Goal: Use online tool/utility: Utilize a website feature to perform a specific function

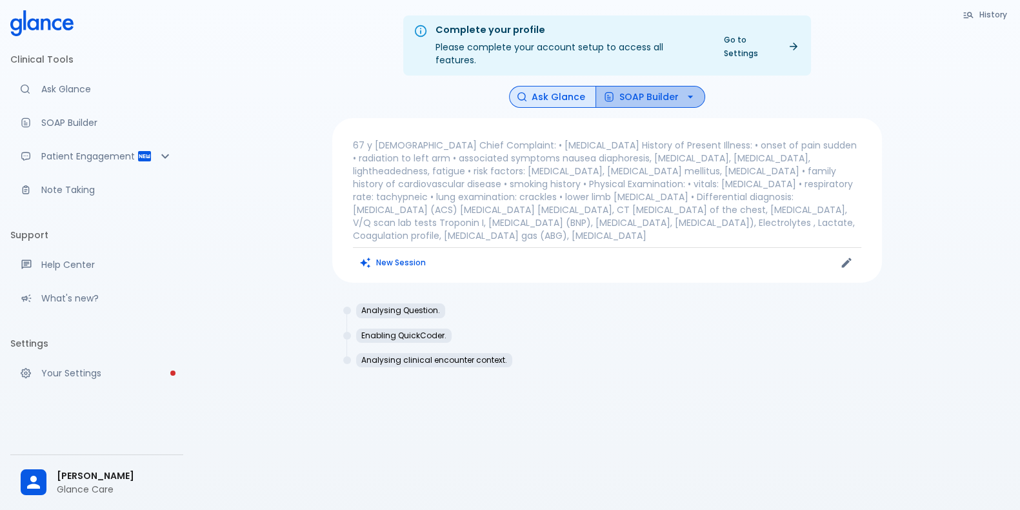
click at [653, 87] on button "SOAP Builder" at bounding box center [651, 97] width 110 height 23
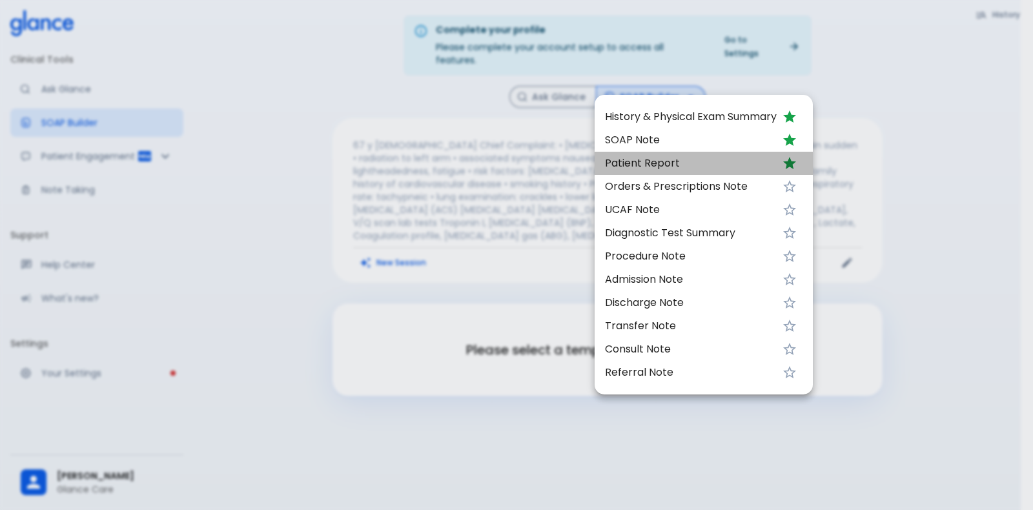
click at [661, 167] on span "Patient Report" at bounding box center [691, 163] width 172 height 15
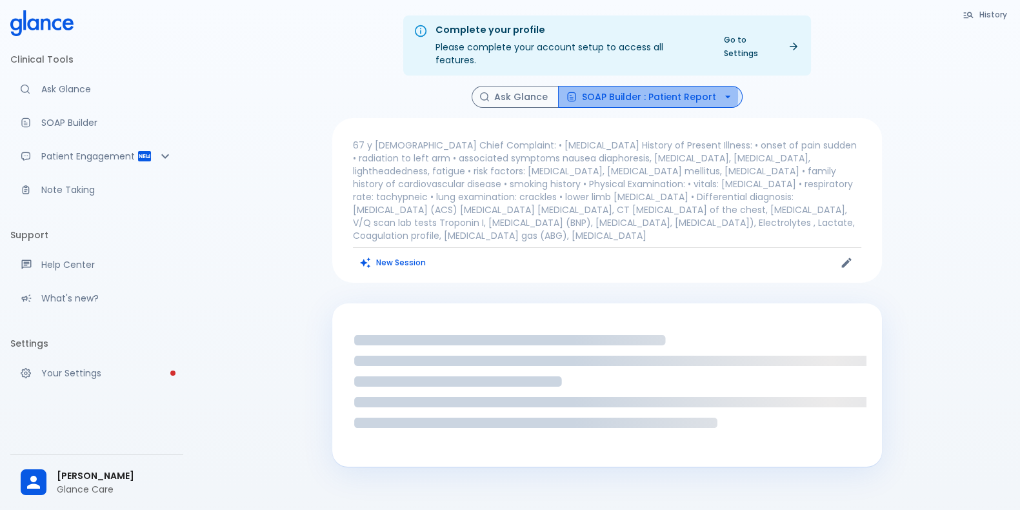
click at [649, 86] on button "SOAP Builder : Patient Report" at bounding box center [650, 97] width 185 height 23
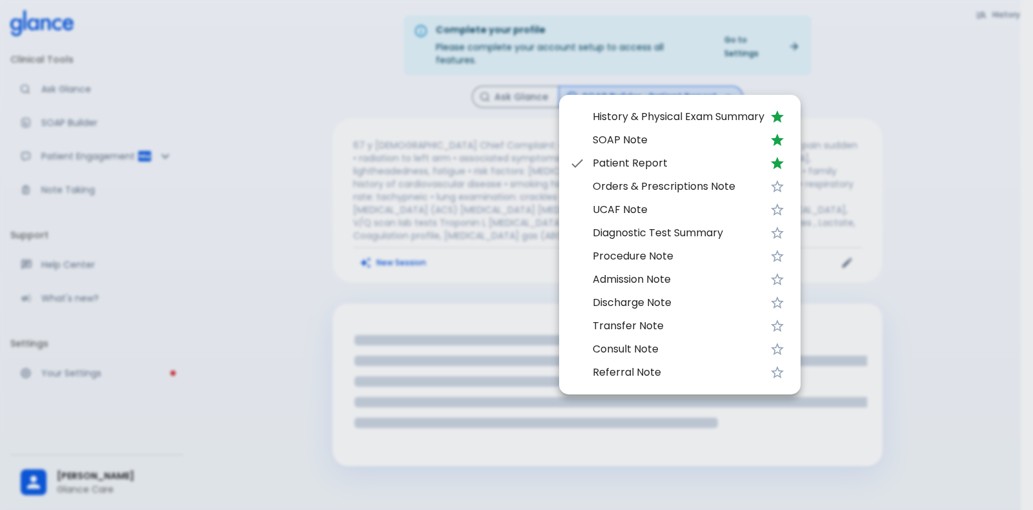
click at [471, 183] on div at bounding box center [516, 255] width 1033 height 510
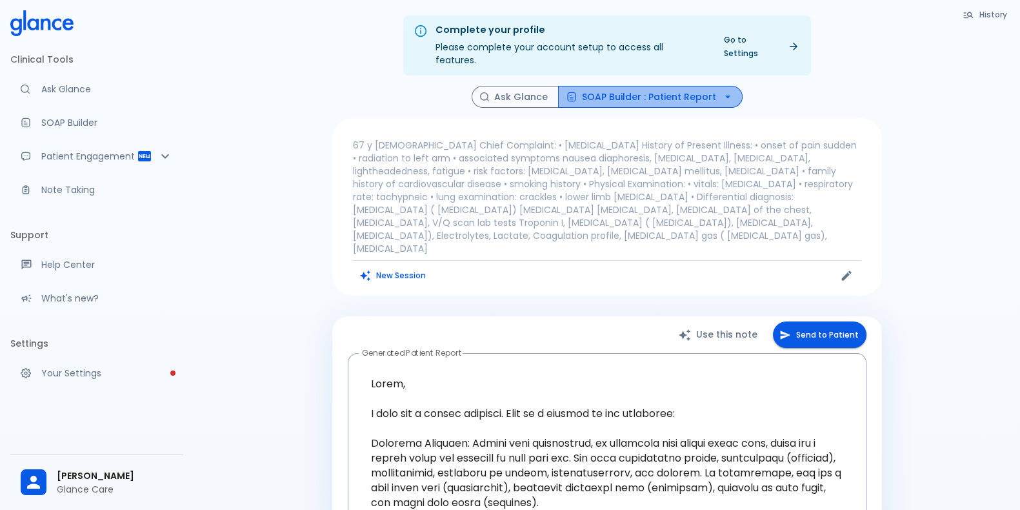
click at [656, 86] on button "SOAP Builder : Patient Report" at bounding box center [650, 97] width 185 height 23
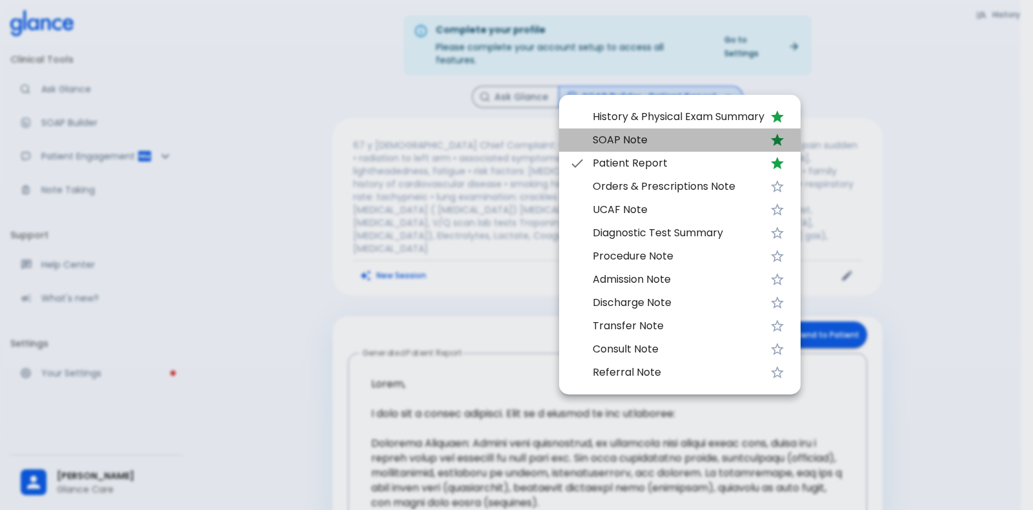
click at [687, 134] on span "SOAP Note" at bounding box center [678, 139] width 172 height 15
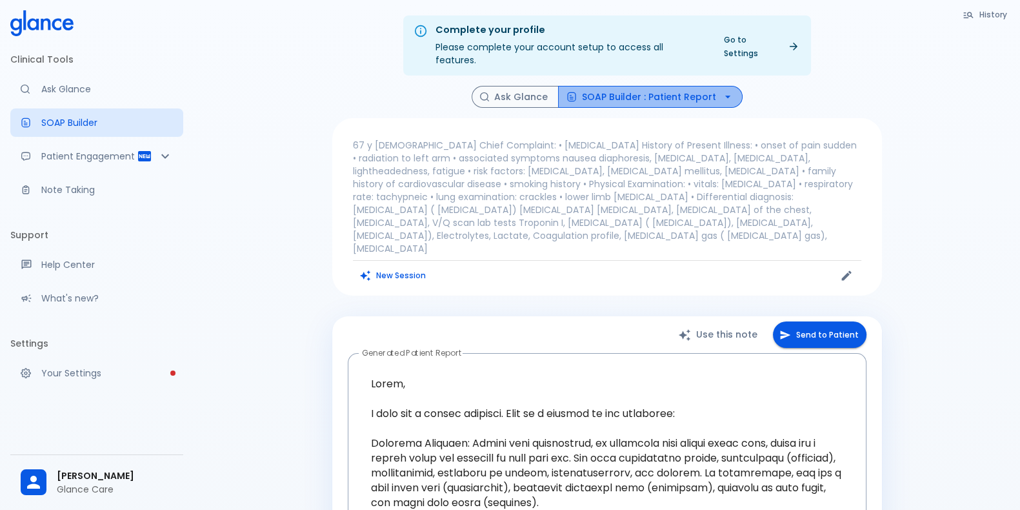
click at [656, 86] on button "SOAP Builder : Patient Report" at bounding box center [650, 97] width 185 height 23
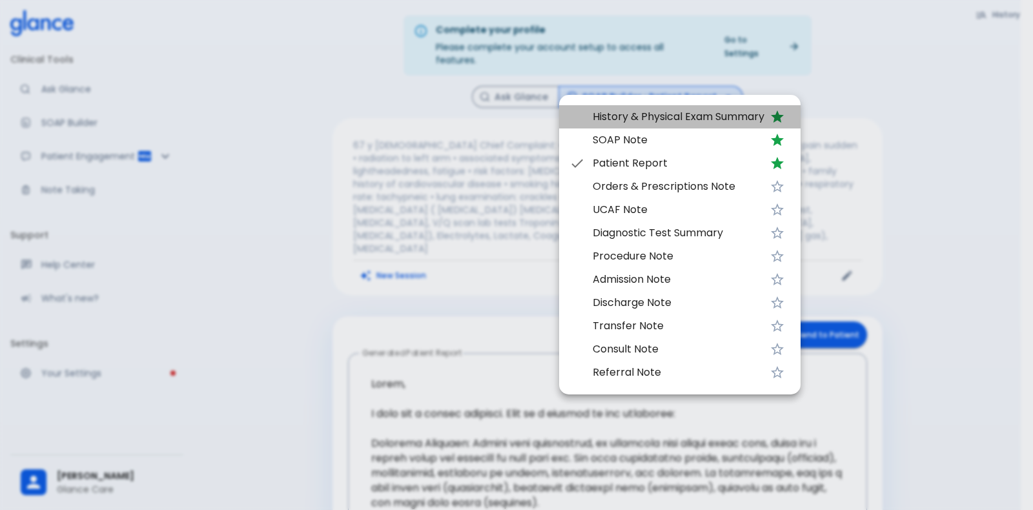
click at [674, 114] on span "History & Physical Exam Summary" at bounding box center [678, 116] width 172 height 15
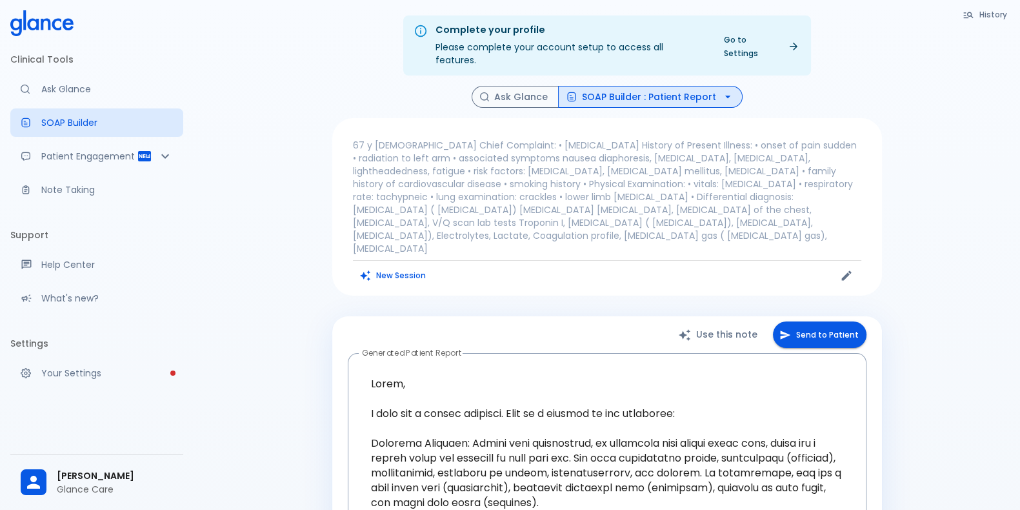
click at [645, 88] on button "SOAP Builder : Patient Report" at bounding box center [650, 97] width 185 height 23
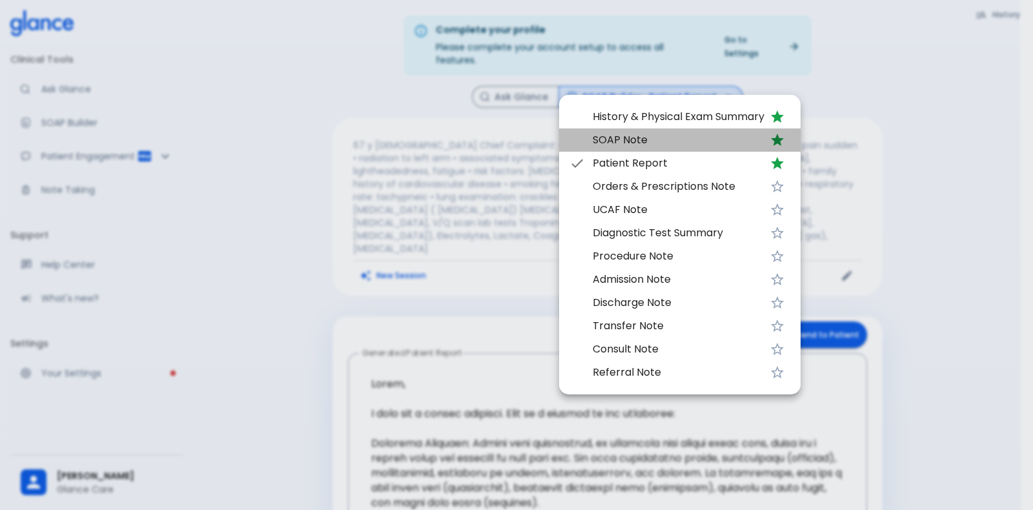
click at [637, 134] on span "SOAP Note" at bounding box center [678, 139] width 172 height 15
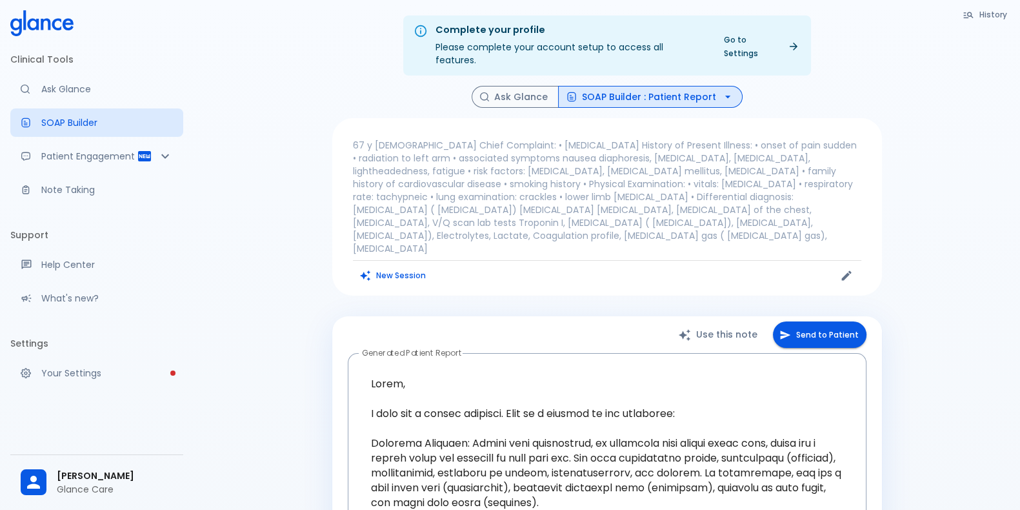
click at [654, 86] on button "SOAP Builder : Patient Report" at bounding box center [650, 97] width 185 height 23
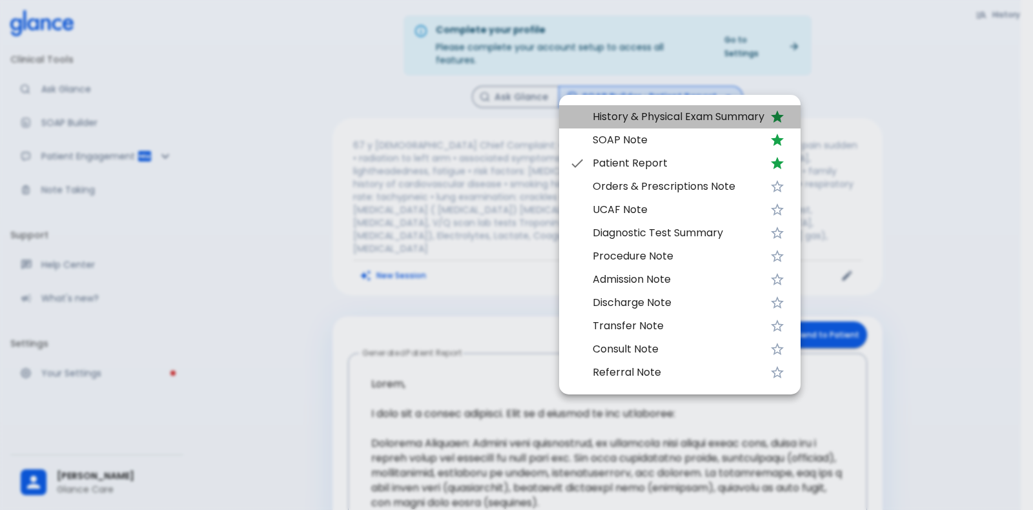
click at [668, 118] on span "History & Physical Exam Summary" at bounding box center [678, 116] width 172 height 15
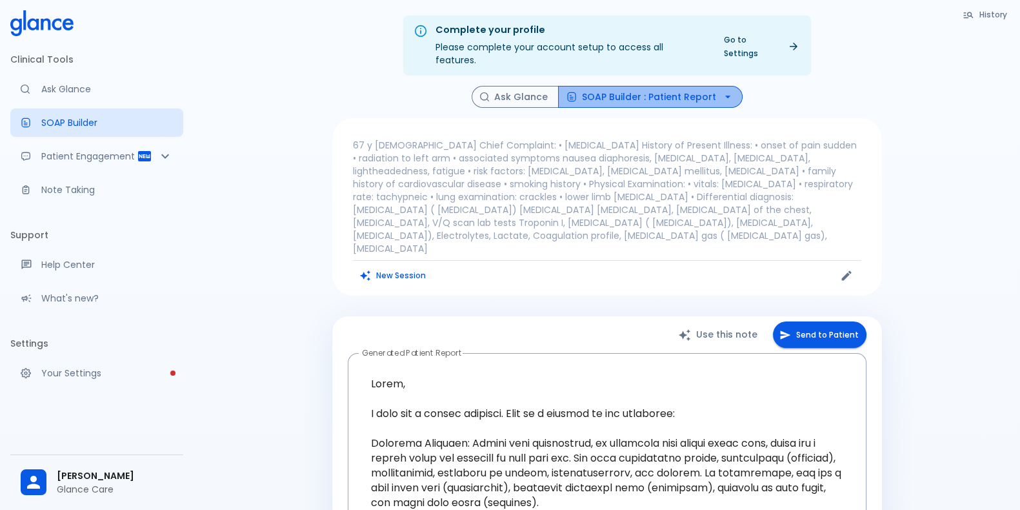
click at [651, 86] on button "SOAP Builder : Patient Report" at bounding box center [650, 97] width 185 height 23
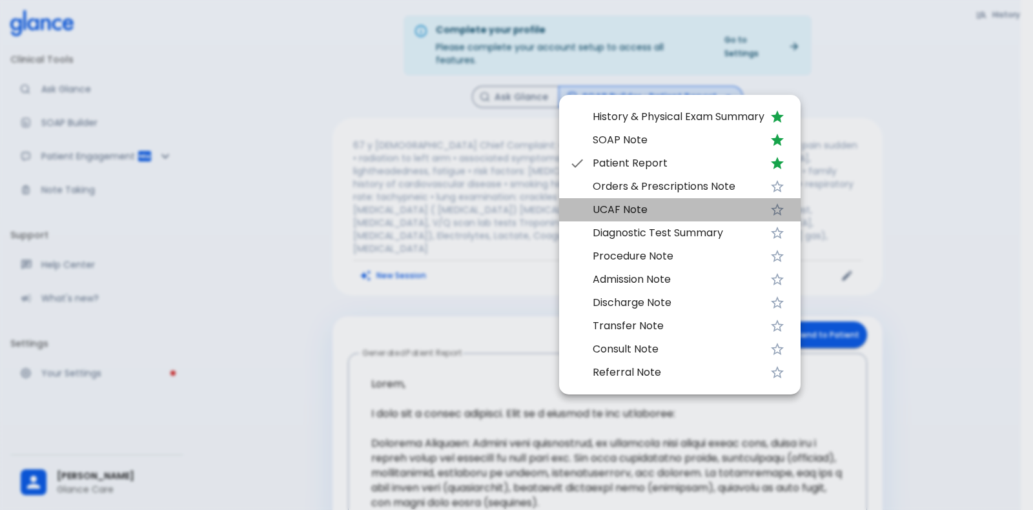
click at [682, 219] on li "UCAF Note" at bounding box center [679, 209] width 241 height 23
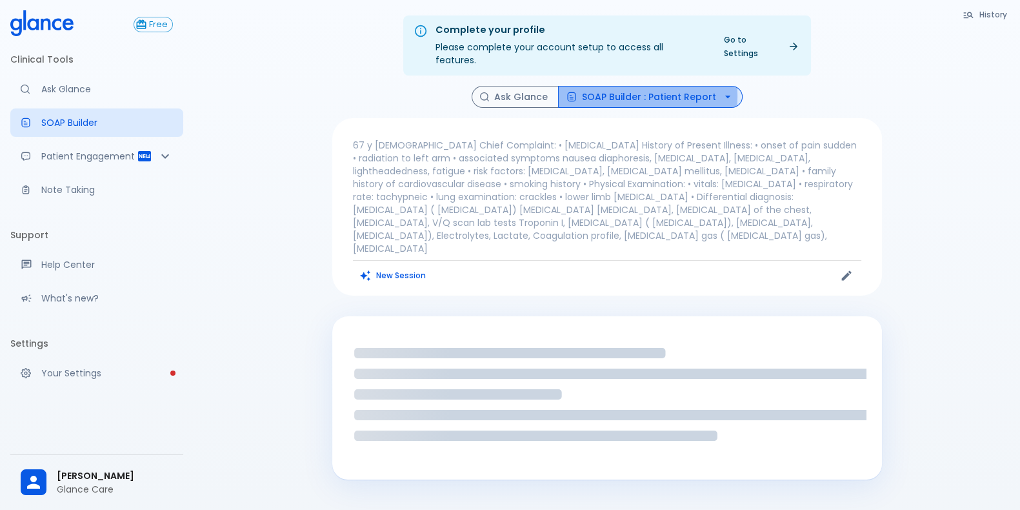
click at [631, 86] on button "SOAP Builder : Patient Report" at bounding box center [650, 97] width 185 height 23
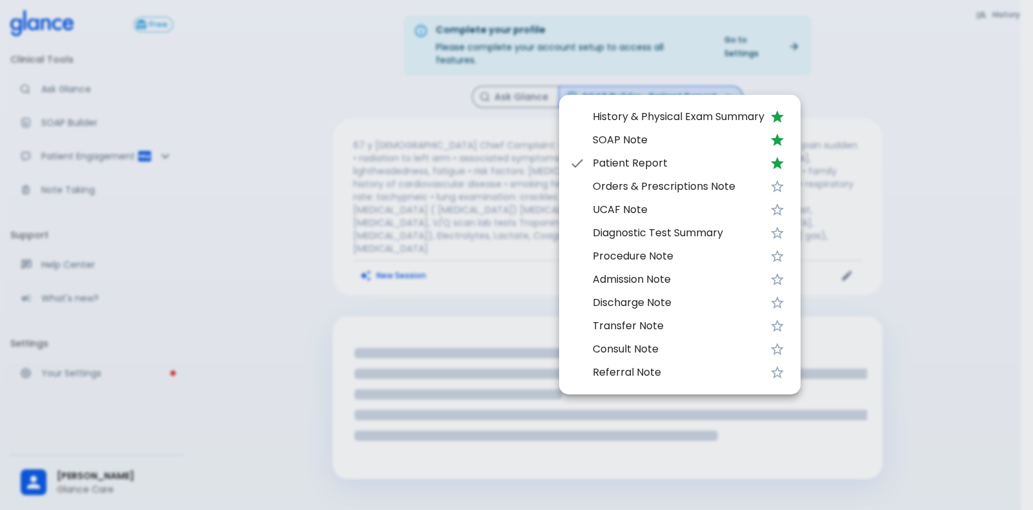
click at [649, 198] on li "UCAF Note" at bounding box center [679, 209] width 241 height 23
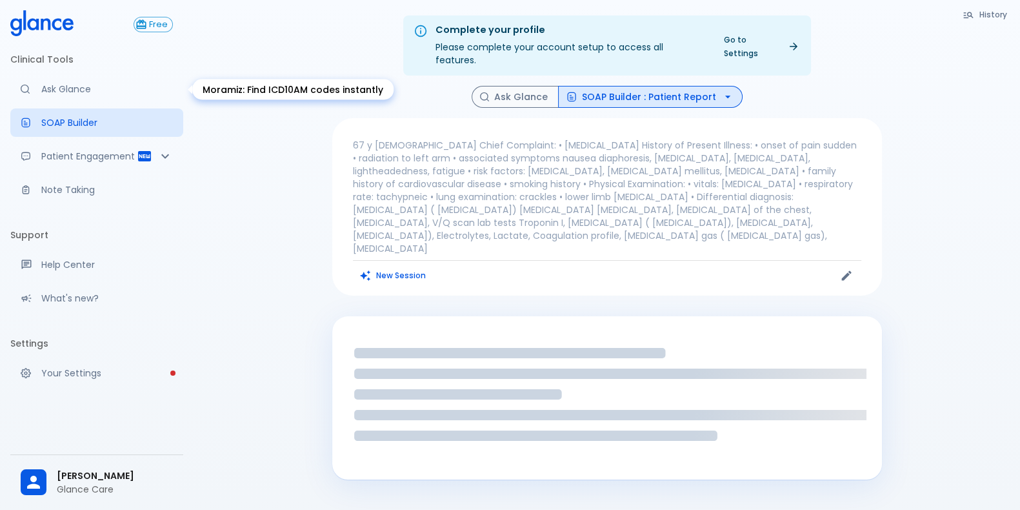
click at [91, 92] on p "Ask Glance" at bounding box center [107, 89] width 132 height 13
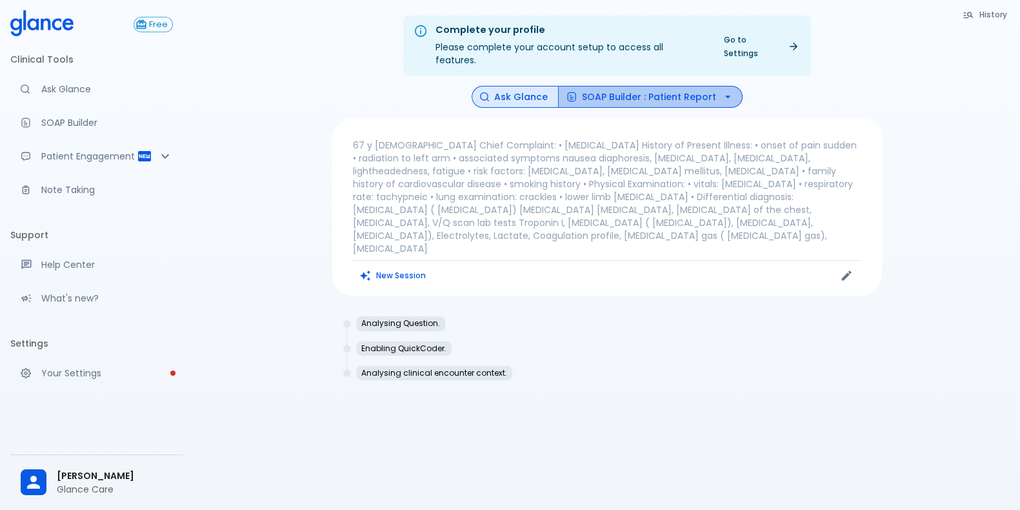
click at [652, 88] on button "SOAP Builder : Patient Report" at bounding box center [650, 97] width 185 height 23
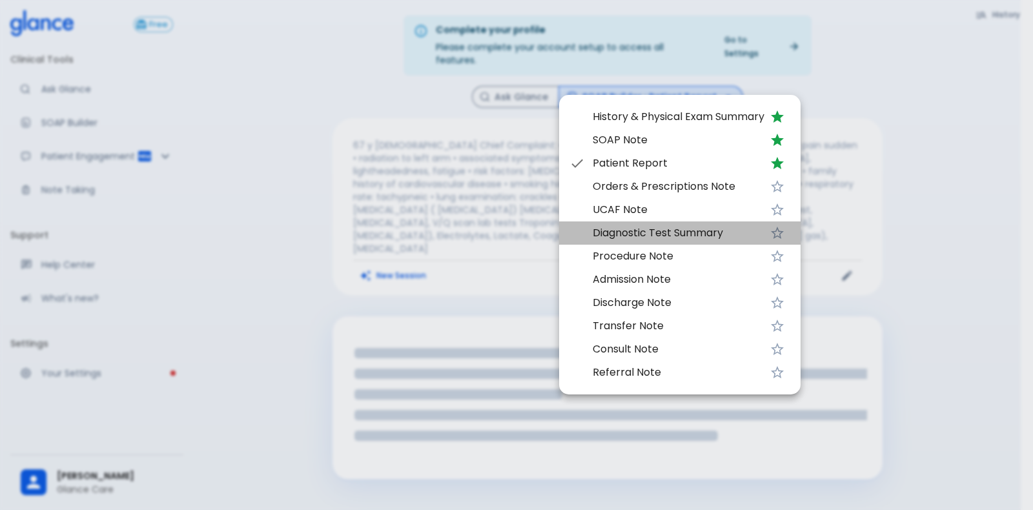
click at [669, 227] on span "Diagnostic Test Summary" at bounding box center [678, 232] width 172 height 15
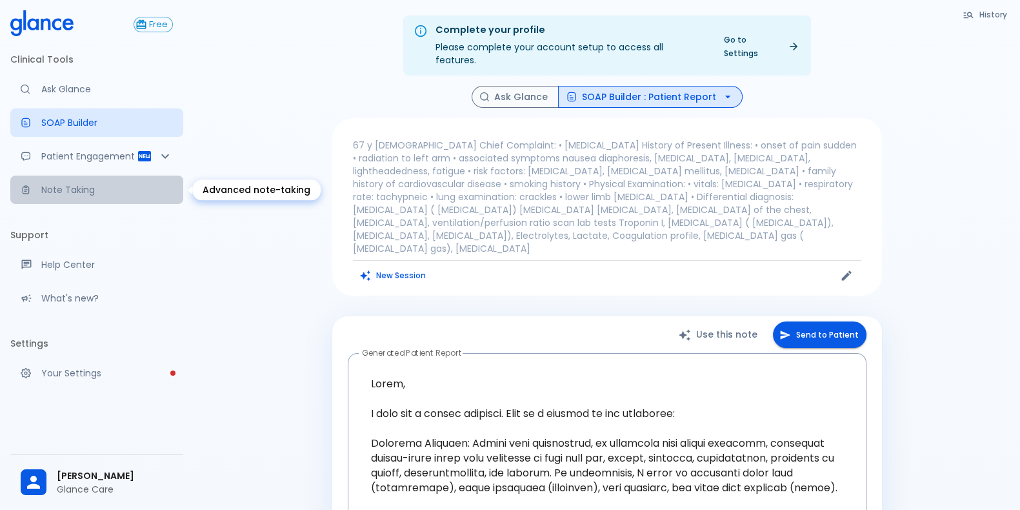
click at [94, 177] on link "Note Taking" at bounding box center [96, 190] width 173 height 28
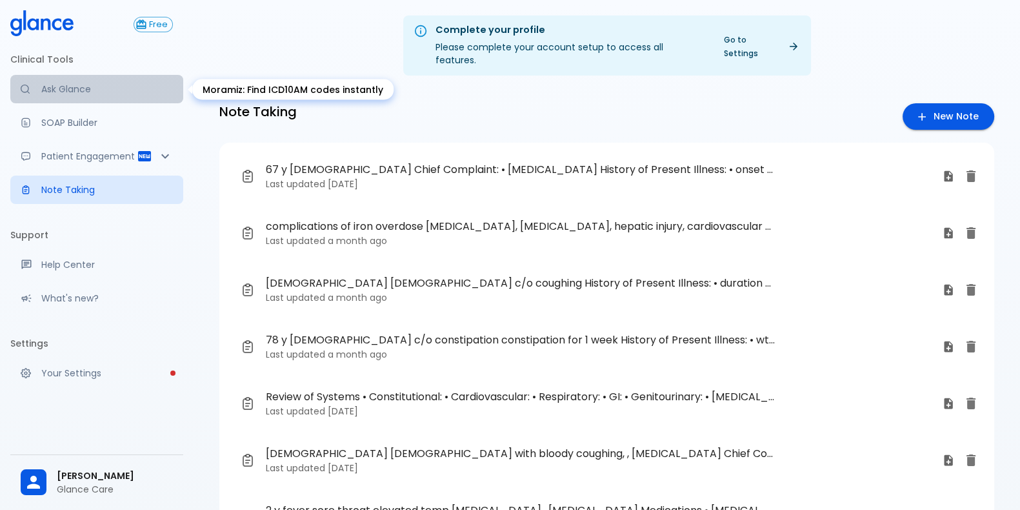
click at [53, 85] on p "Ask Glance" at bounding box center [107, 89] width 132 height 13
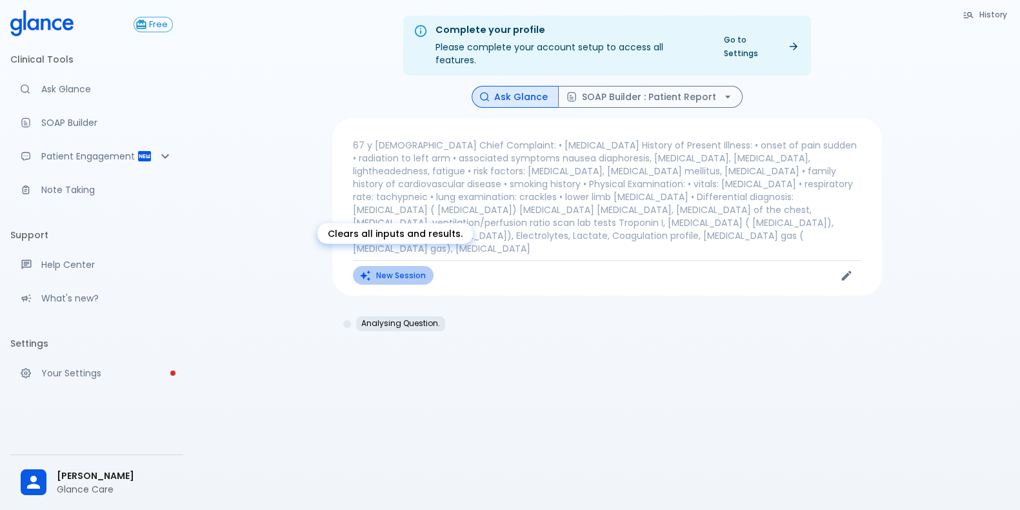
click at [396, 266] on button "New Session" at bounding box center [393, 275] width 81 height 19
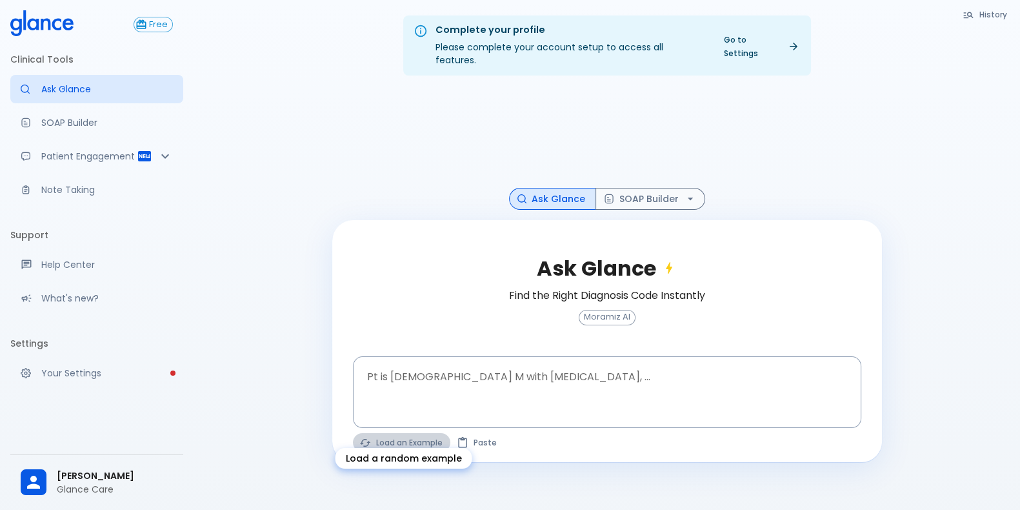
click at [403, 433] on button "Load an Example" at bounding box center [401, 442] width 97 height 19
type textarea "62M, HTN, acute tearing chest pain to back, BP 170/95, asymmetric pulses, CT an…"
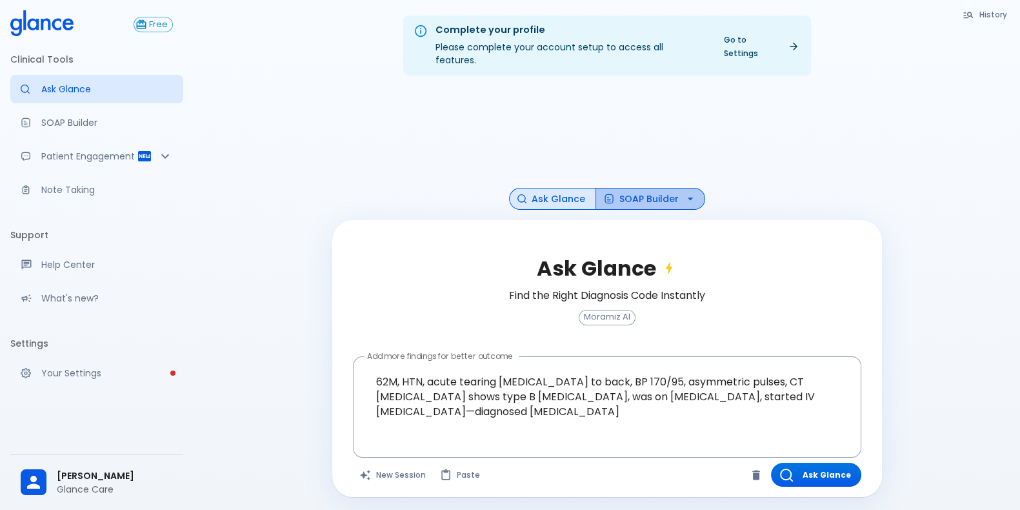
click at [636, 192] on button "SOAP Builder" at bounding box center [651, 199] width 110 height 23
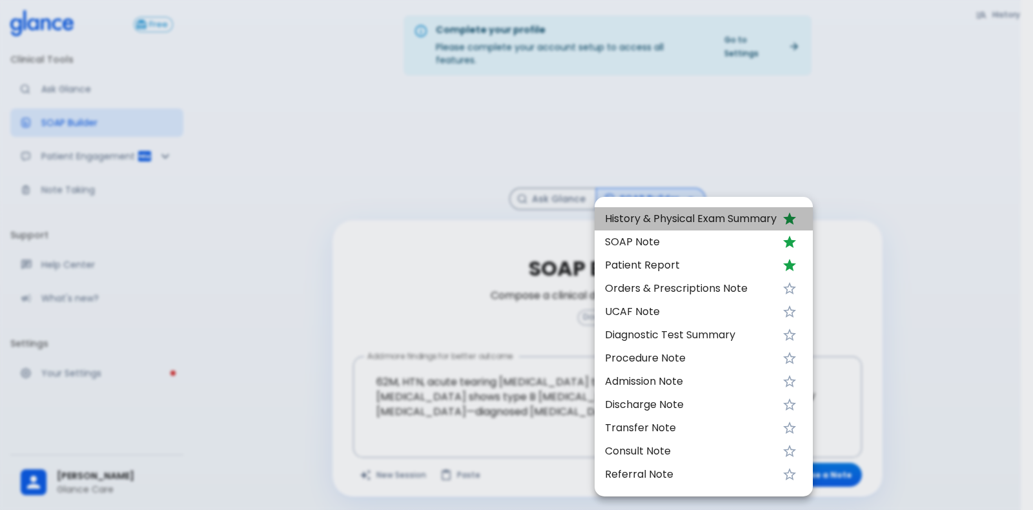
click at [673, 208] on li "History & Physical Exam Summary" at bounding box center [703, 218] width 218 height 23
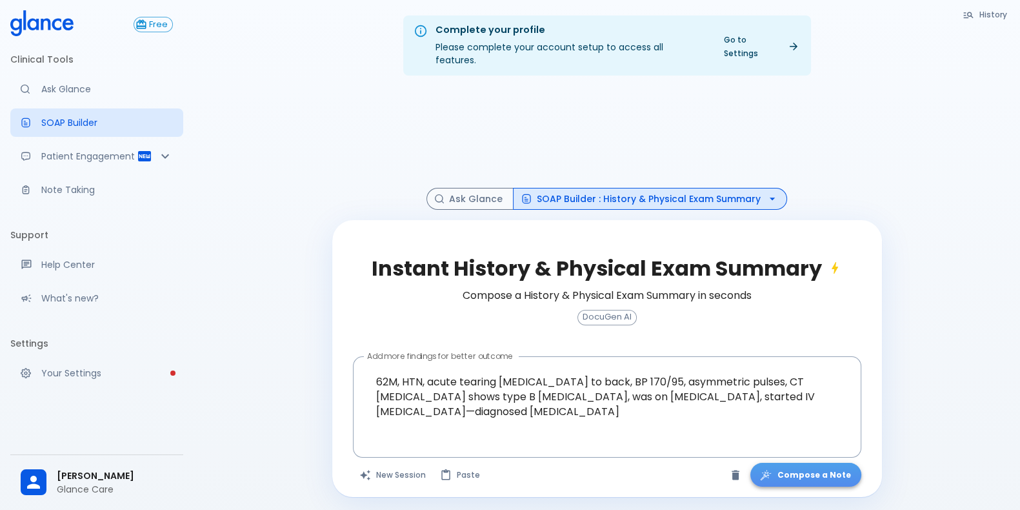
click at [823, 463] on button "Compose a Note" at bounding box center [806, 475] width 111 height 24
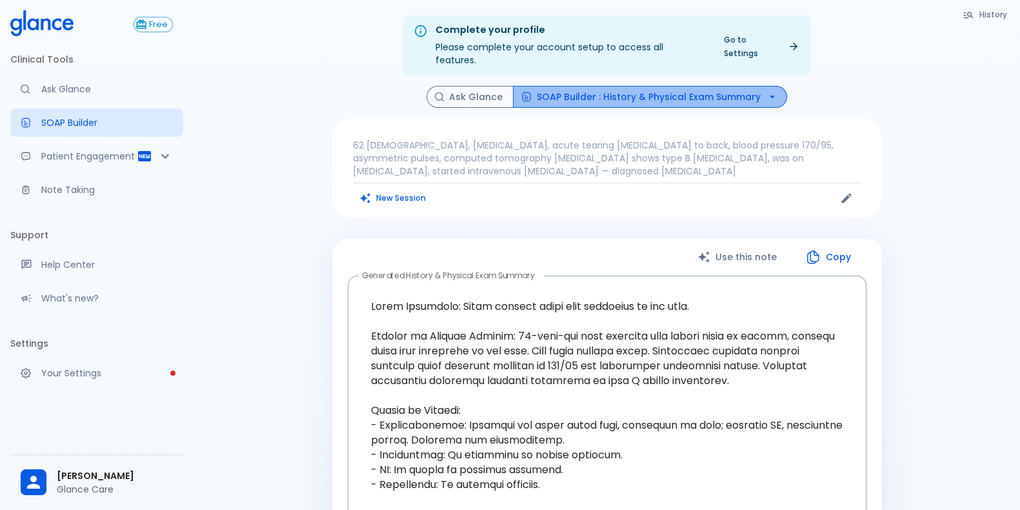
click at [654, 86] on button "SOAP Builder : History & Physical Exam Summary" at bounding box center [650, 97] width 274 height 23
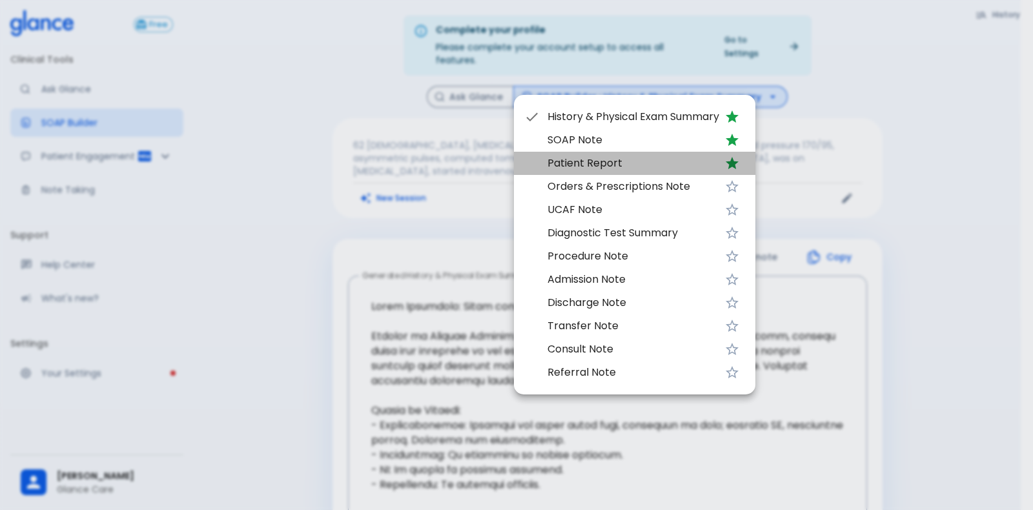
click at [636, 159] on span "Patient Report" at bounding box center [633, 163] width 172 height 15
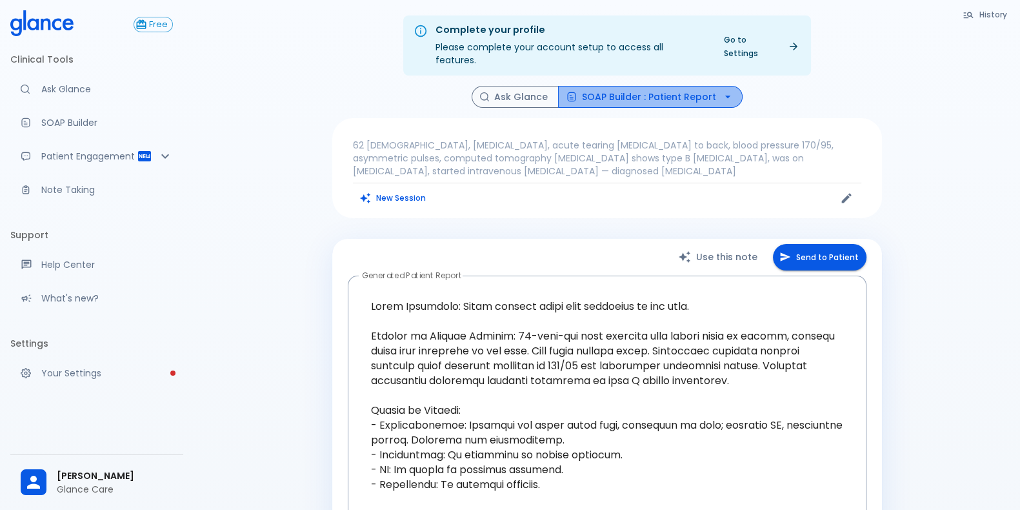
click at [652, 86] on button "SOAP Builder : Patient Report" at bounding box center [650, 97] width 185 height 23
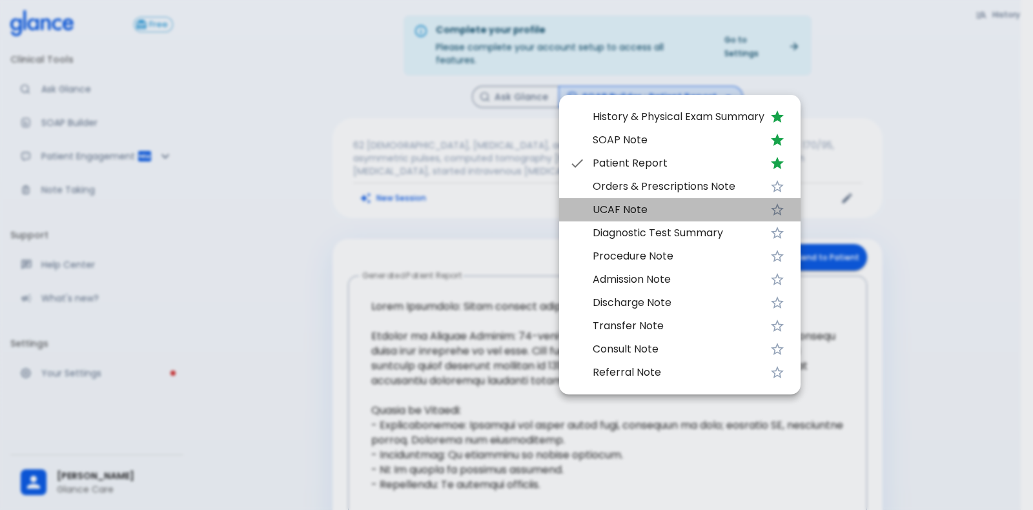
click at [661, 219] on li "UCAF Note" at bounding box center [679, 209] width 241 height 23
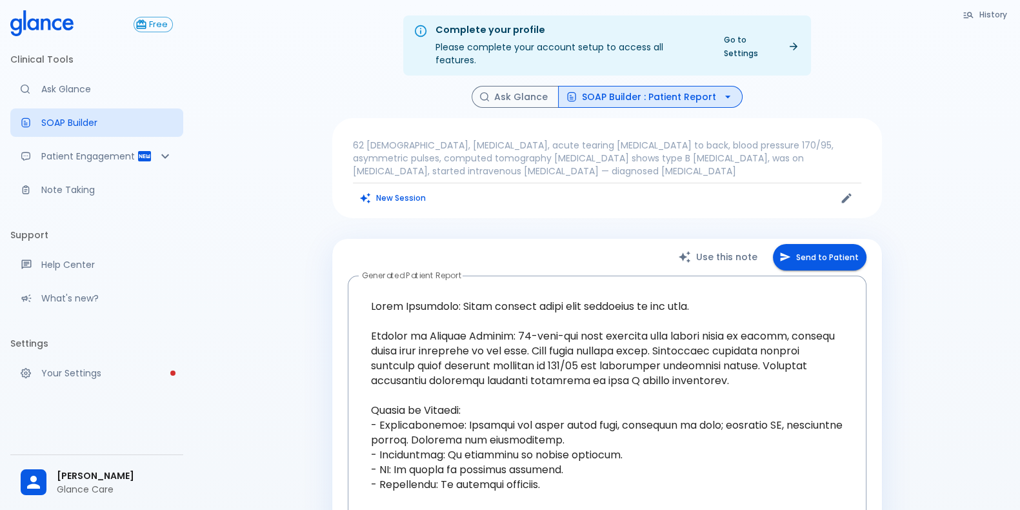
click at [897, 330] on div "Complete your profile Please complete your account setup to access all features…" at bounding box center [607, 472] width 827 height 944
